Goal: Register for event/course

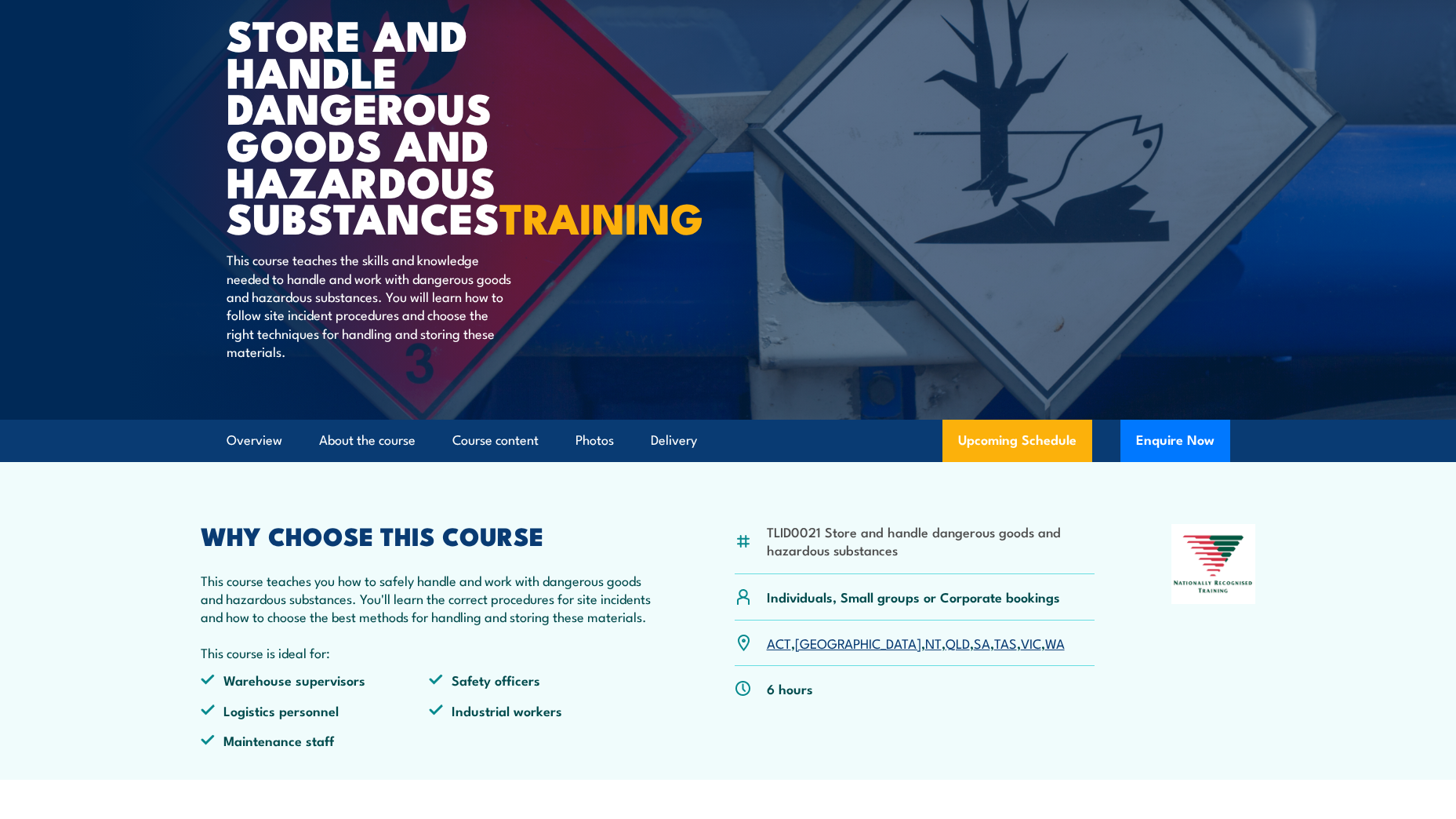
scroll to position [392, 0]
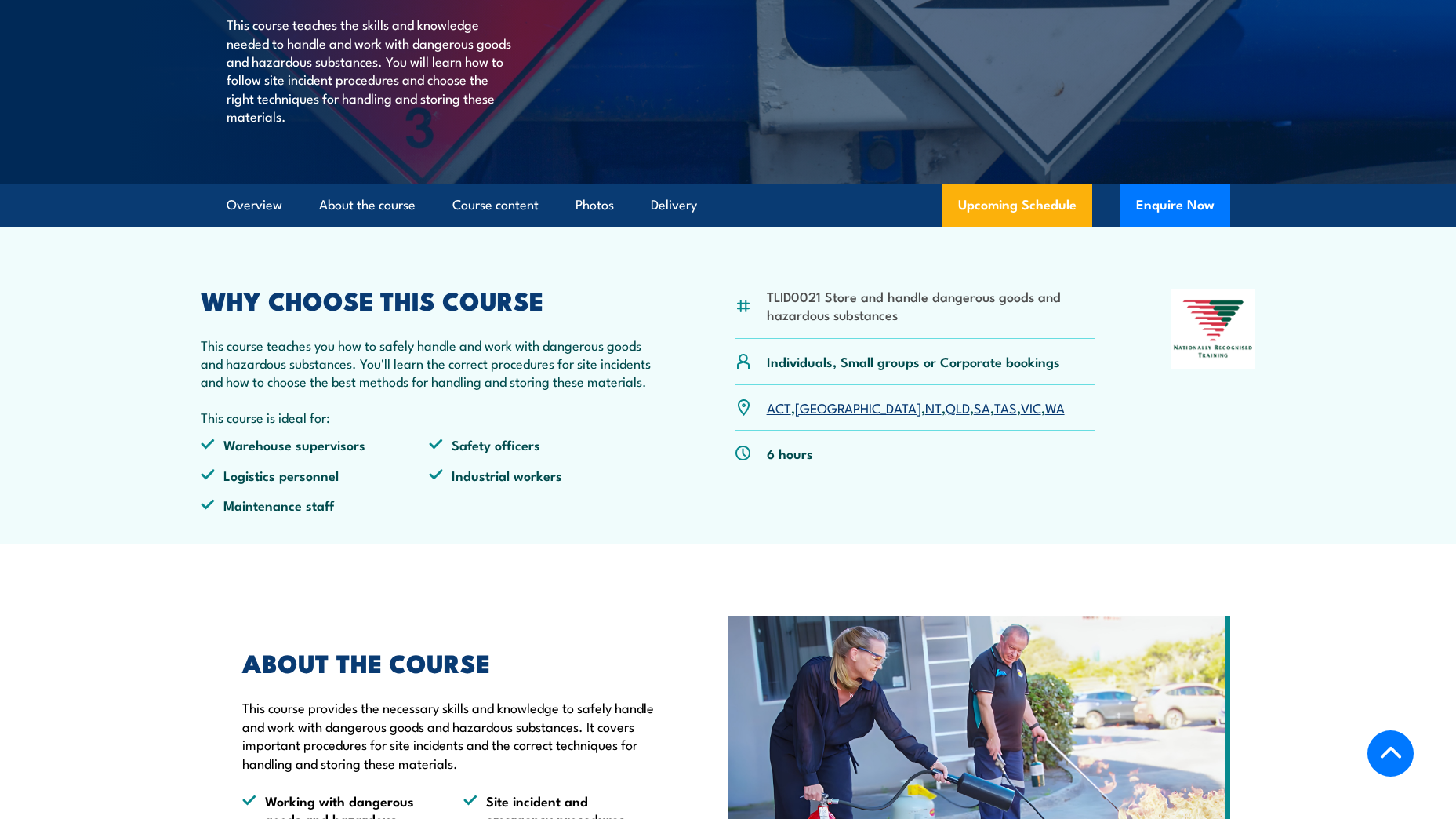
click at [818, 416] on link "[GEOGRAPHIC_DATA]" at bounding box center [858, 406] width 126 height 19
